Goal: Find specific page/section: Find specific page/section

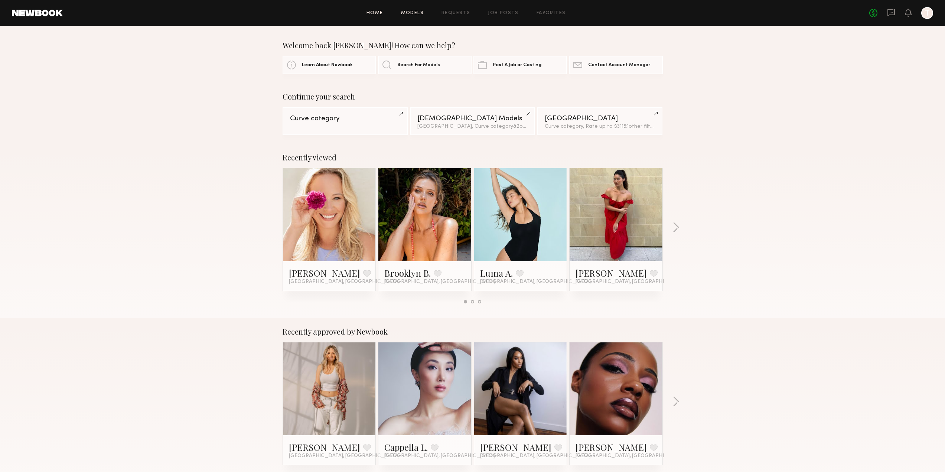
click at [417, 11] on link "Models" at bounding box center [412, 13] width 23 height 5
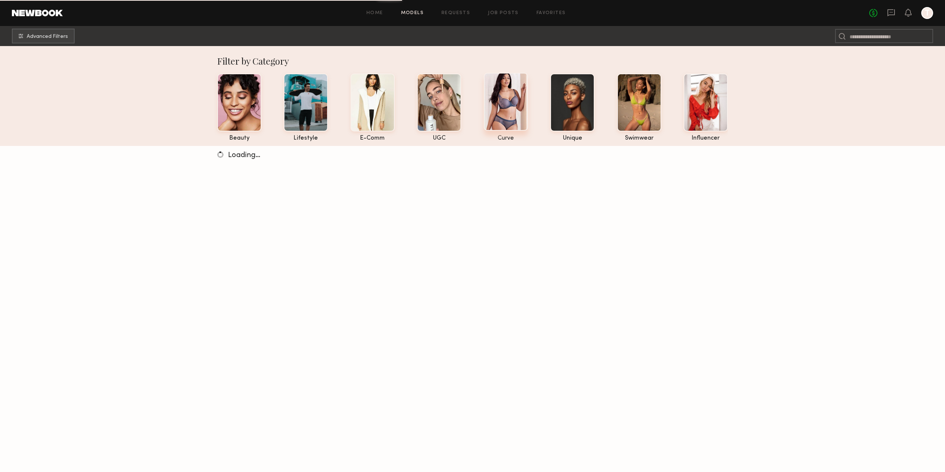
click at [505, 104] on div at bounding box center [506, 102] width 44 height 58
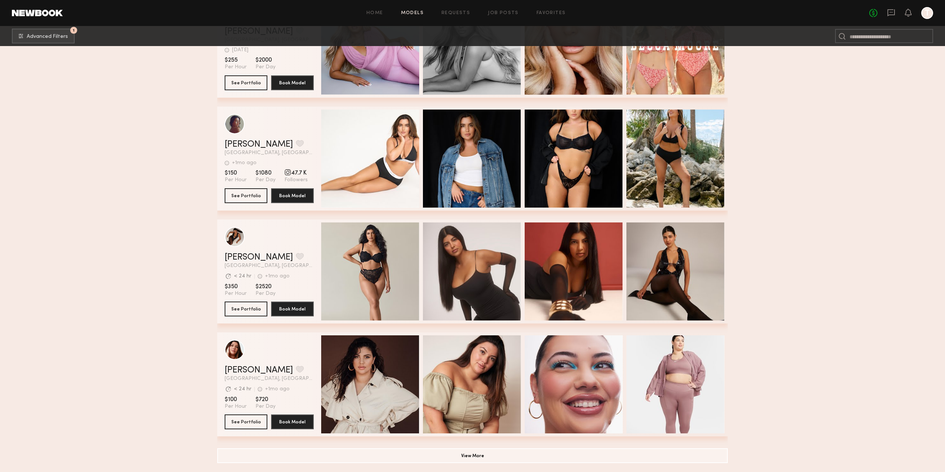
scroll to position [3794, 0]
click at [488, 459] on button "View More" at bounding box center [472, 455] width 510 height 15
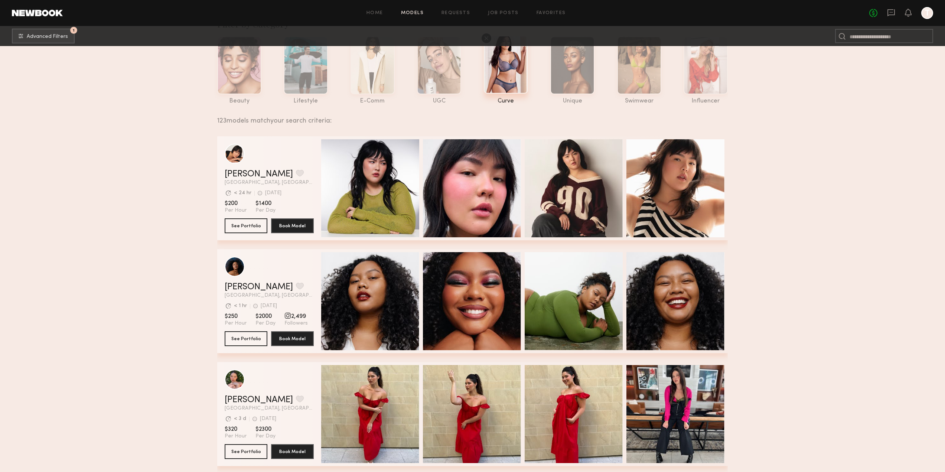
scroll to position [0, 0]
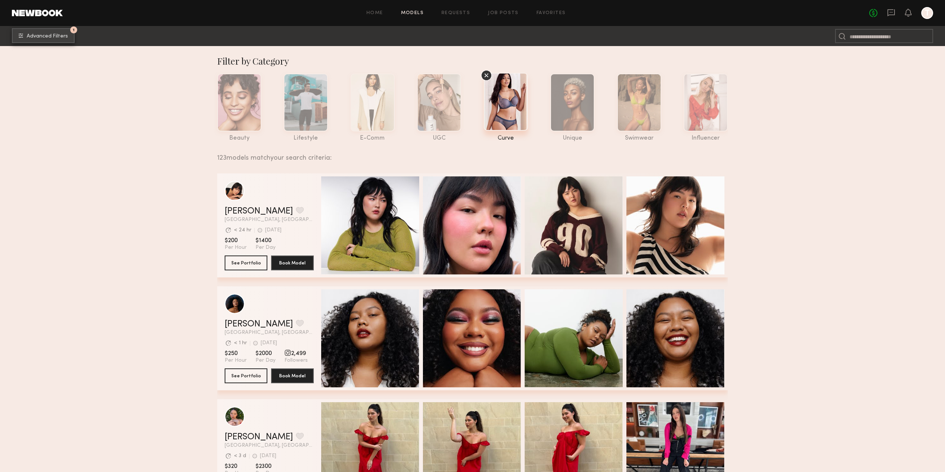
click at [51, 34] on span "Advanced Filters" at bounding box center [47, 36] width 41 height 5
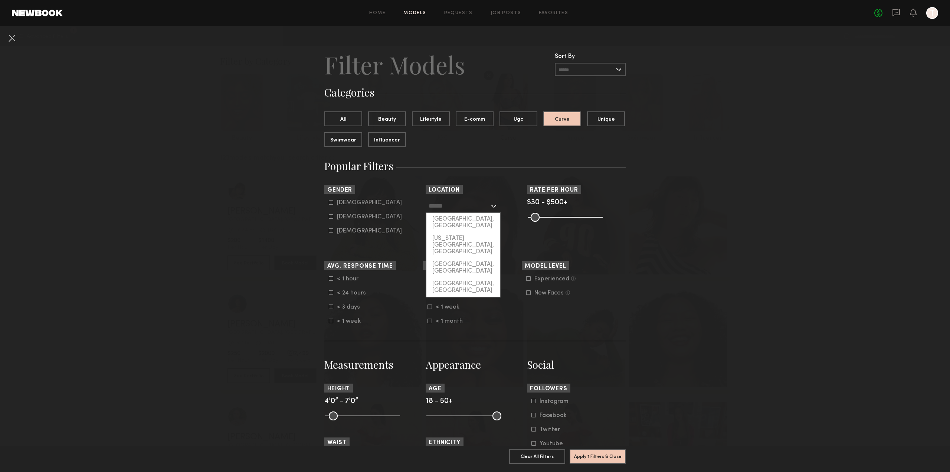
click at [457, 206] on input "text" at bounding box center [459, 205] width 61 height 13
click at [445, 219] on div "[GEOGRAPHIC_DATA], [GEOGRAPHIC_DATA]" at bounding box center [464, 222] width 74 height 19
type input "**********"
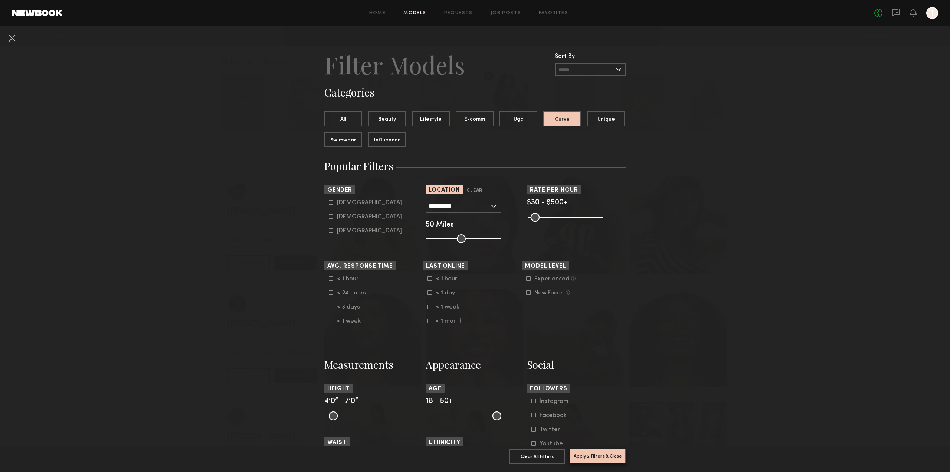
click at [602, 451] on button "Apply 2 Filters & Close" at bounding box center [598, 455] width 56 height 15
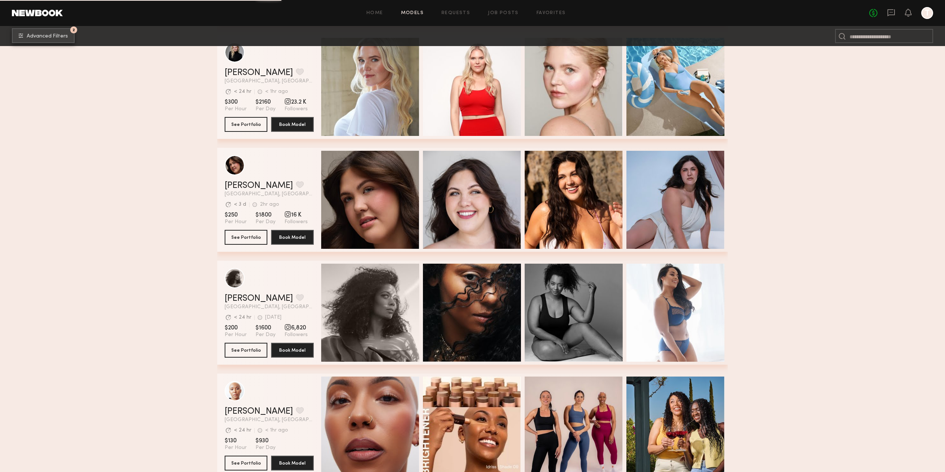
scroll to position [1078, 0]
